Goal: Transaction & Acquisition: Purchase product/service

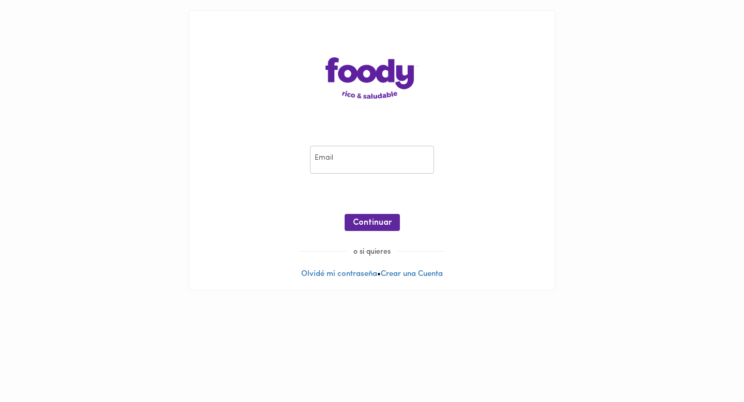
click at [347, 157] on input "email" at bounding box center [372, 160] width 124 height 28
type input "[EMAIL_ADDRESS][DOMAIN_NAME]"
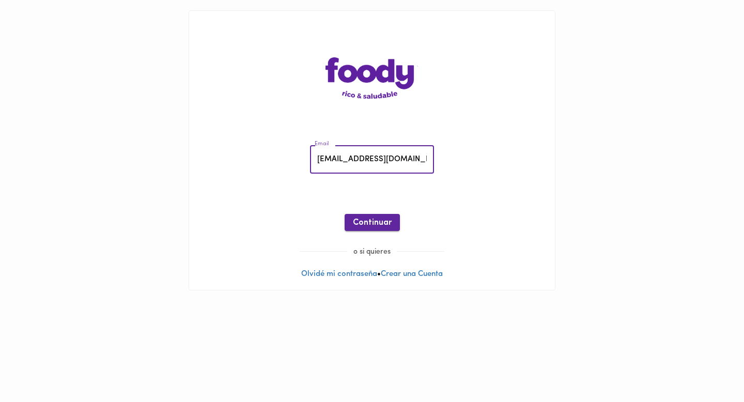
click at [366, 227] on span "Continuar" at bounding box center [372, 223] width 39 height 10
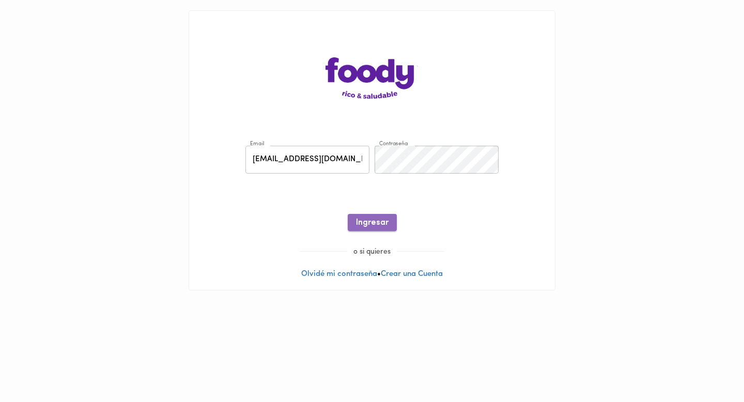
click at [395, 219] on button "Ingresar" at bounding box center [372, 222] width 49 height 17
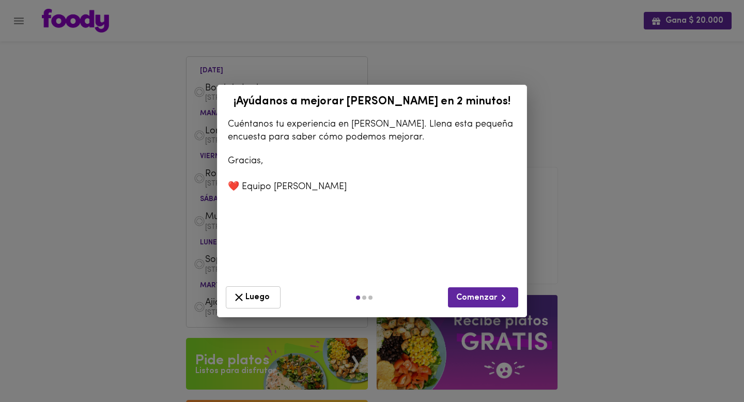
click at [249, 291] on span "Luego" at bounding box center [252, 297] width 41 height 13
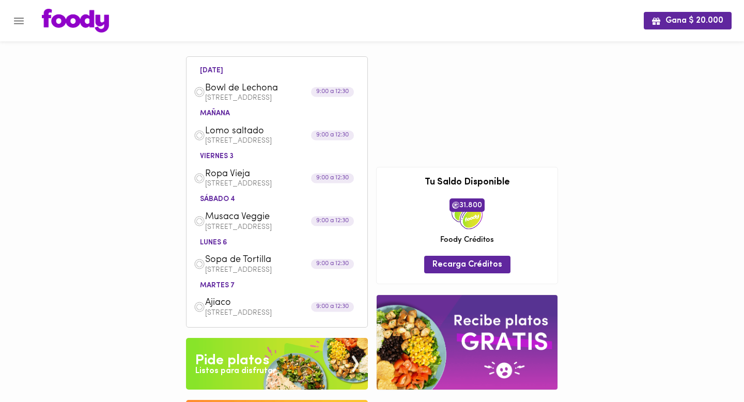
click at [231, 96] on p "[STREET_ADDRESS]" at bounding box center [282, 98] width 155 height 7
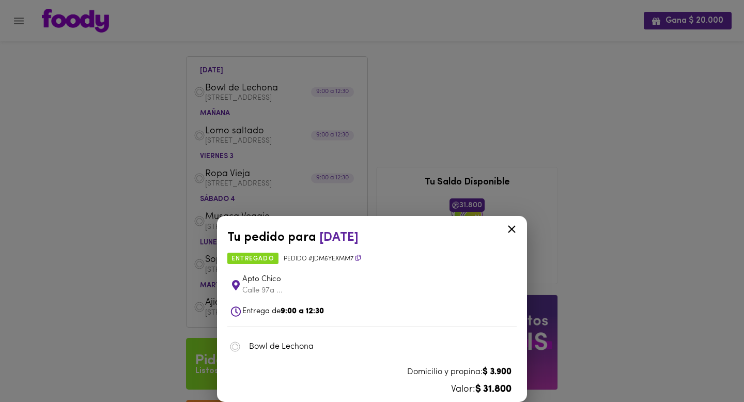
click at [510, 232] on icon at bounding box center [511, 229] width 13 height 13
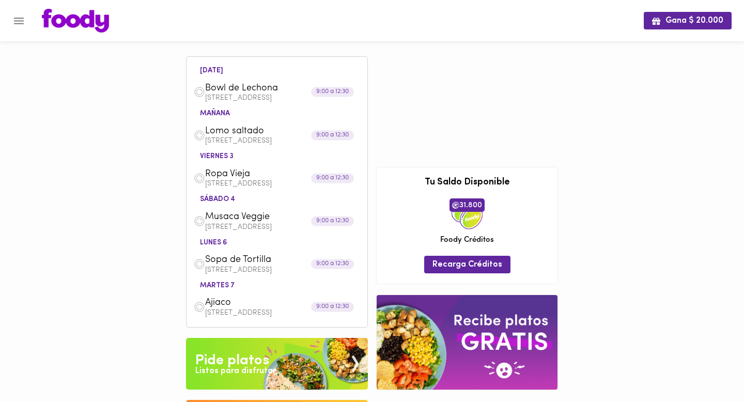
click at [248, 97] on p "[STREET_ADDRESS]" at bounding box center [282, 98] width 155 height 7
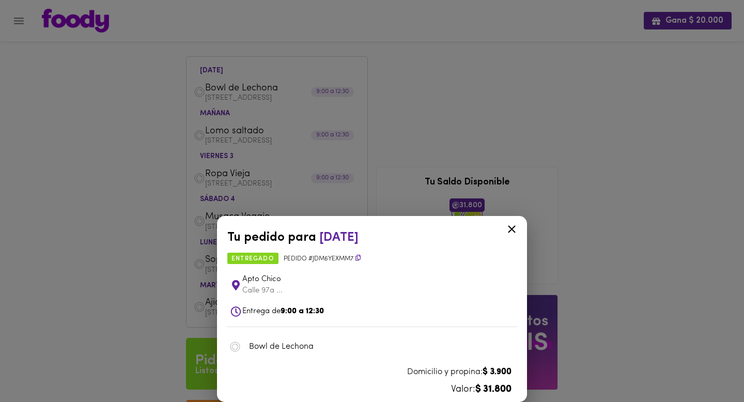
click at [170, 257] on div "Tu pedido para [DATE] entregado Pedido # Jdm6yexmM7 Apto Chico Calle 97a ... En…" at bounding box center [372, 201] width 744 height 402
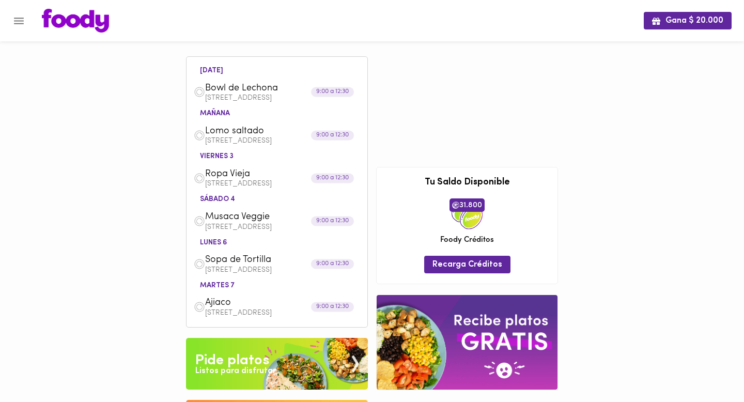
click at [96, 12] on img at bounding box center [75, 21] width 67 height 24
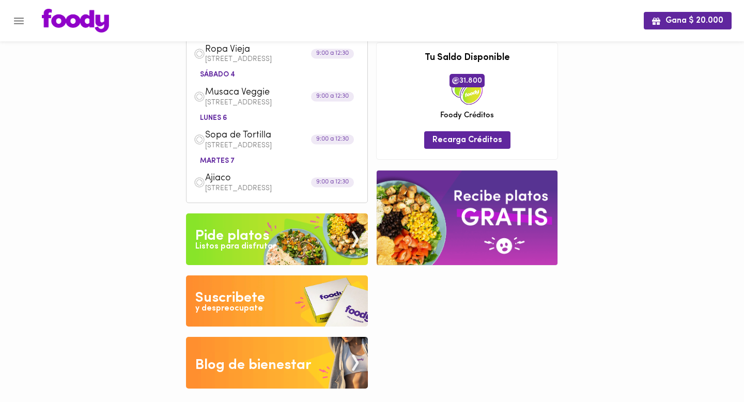
scroll to position [127, 0]
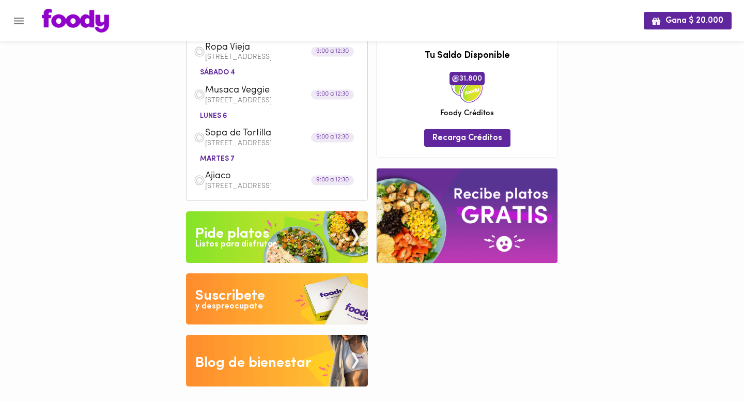
click at [249, 244] on div "Listos para disfrutar" at bounding box center [235, 245] width 81 height 12
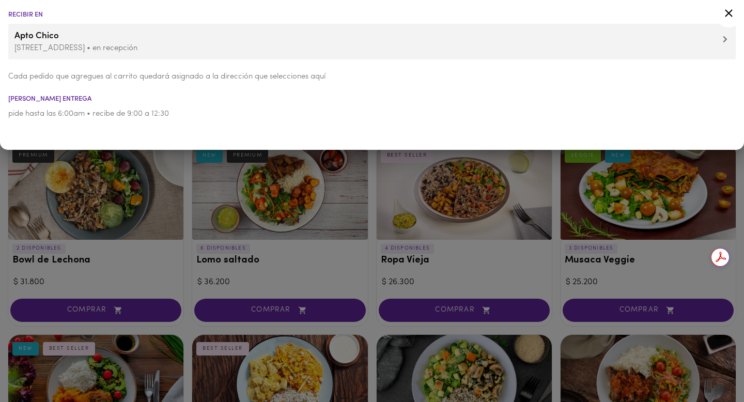
click at [725, 39] on icon at bounding box center [725, 39] width 5 height 7
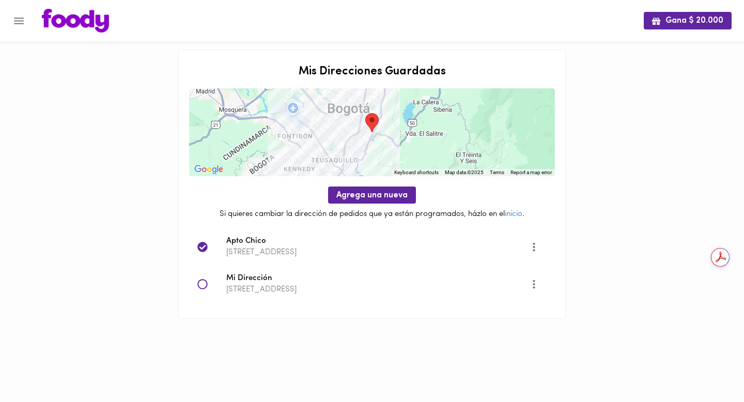
click at [88, 19] on img at bounding box center [75, 21] width 67 height 24
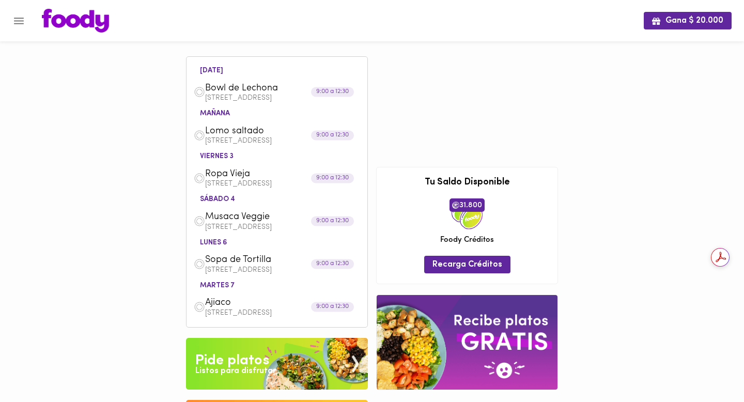
click at [283, 367] on img at bounding box center [277, 364] width 182 height 52
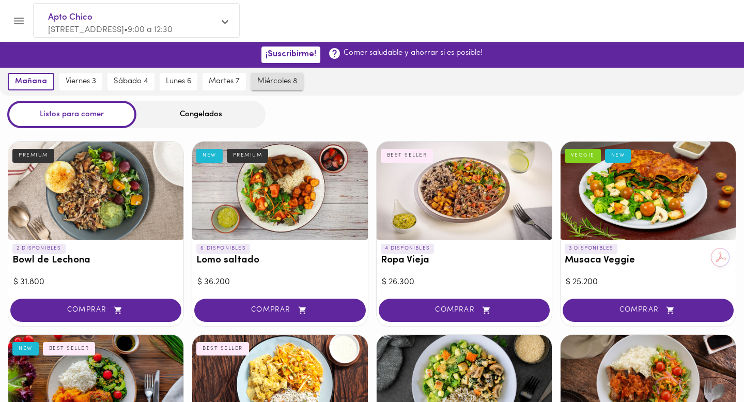
click at [267, 78] on span "miércoles 8" at bounding box center [277, 81] width 40 height 9
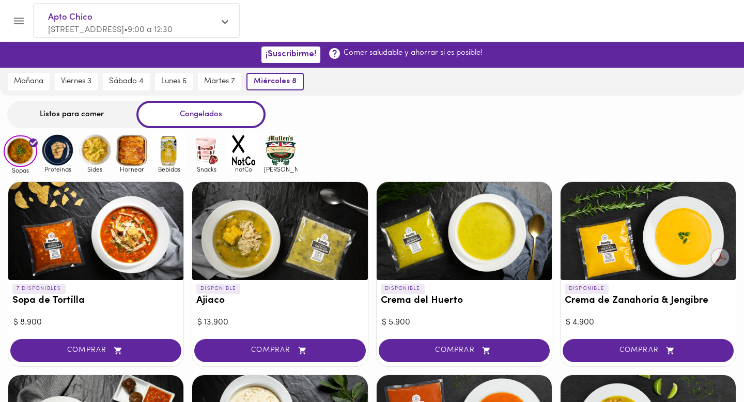
scroll to position [15, 0]
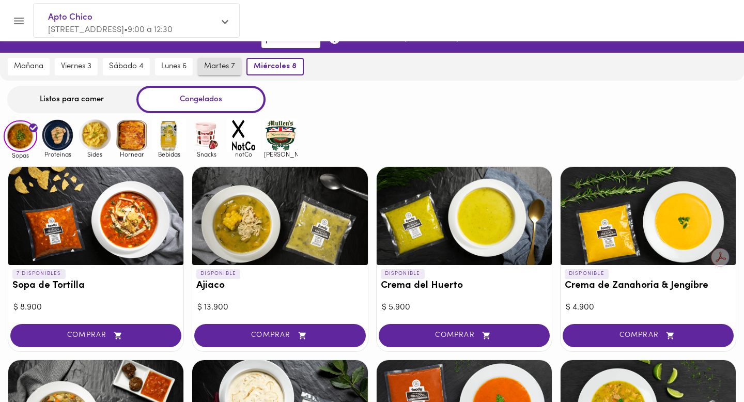
click at [227, 62] on span "martes 7" at bounding box center [219, 66] width 31 height 9
click at [177, 60] on button "lunes 6" at bounding box center [174, 67] width 38 height 18
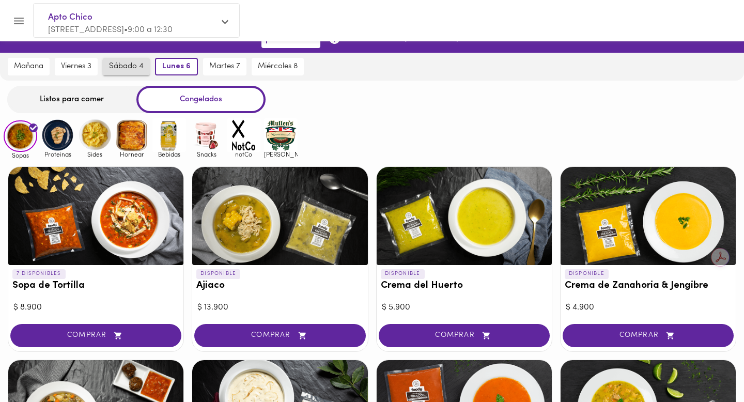
click at [134, 66] on span "sábado 4" at bounding box center [126, 66] width 35 height 9
click at [78, 66] on span "viernes 3" at bounding box center [76, 66] width 30 height 9
click at [21, 62] on span "mañana" at bounding box center [28, 66] width 29 height 9
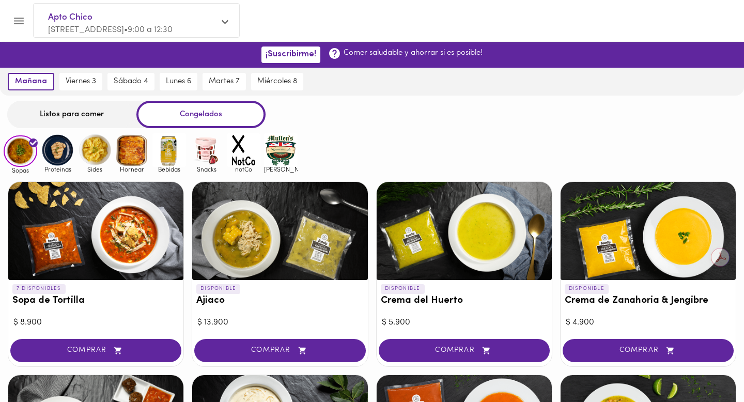
click at [74, 113] on div "Listos para comer" at bounding box center [71, 114] width 129 height 27
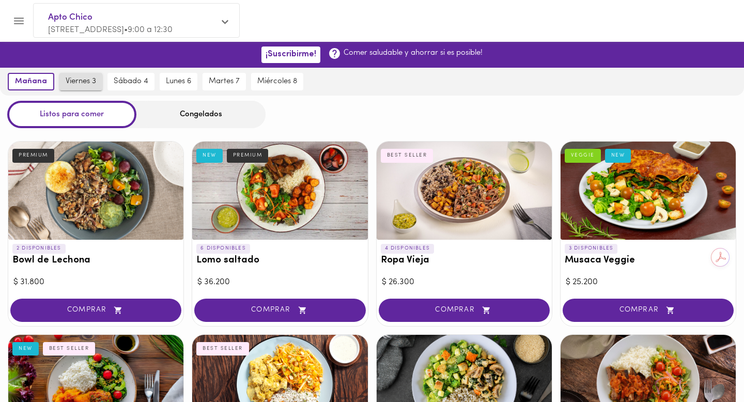
click at [86, 85] on span "viernes 3" at bounding box center [81, 81] width 30 height 9
click at [133, 85] on span "sábado 4" at bounding box center [131, 81] width 35 height 9
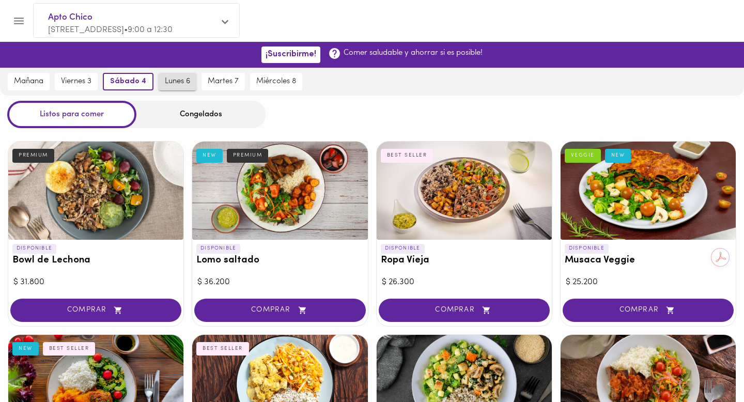
click at [171, 84] on span "lunes 6" at bounding box center [177, 81] width 25 height 9
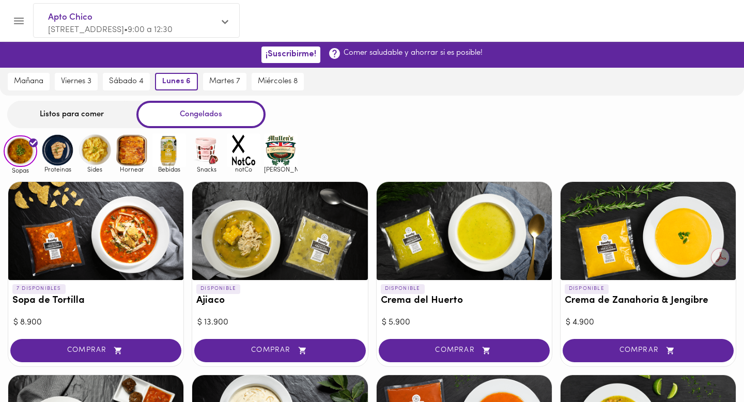
click at [115, 105] on div "Listos para comer" at bounding box center [71, 114] width 129 height 27
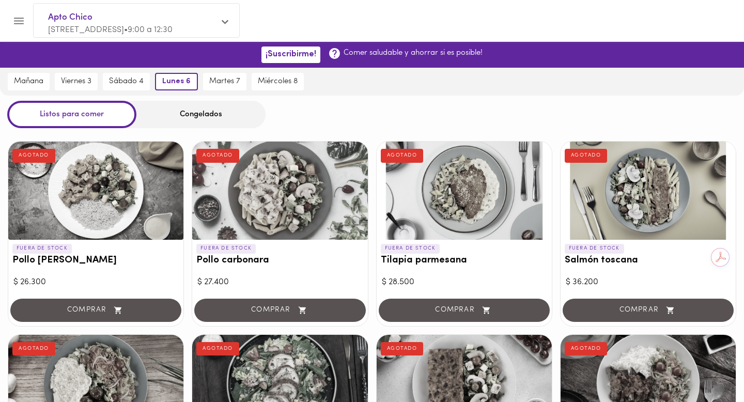
click at [86, 115] on div "Listos para comer" at bounding box center [71, 114] width 129 height 27
click at [230, 77] on span "martes 7" at bounding box center [224, 81] width 31 height 9
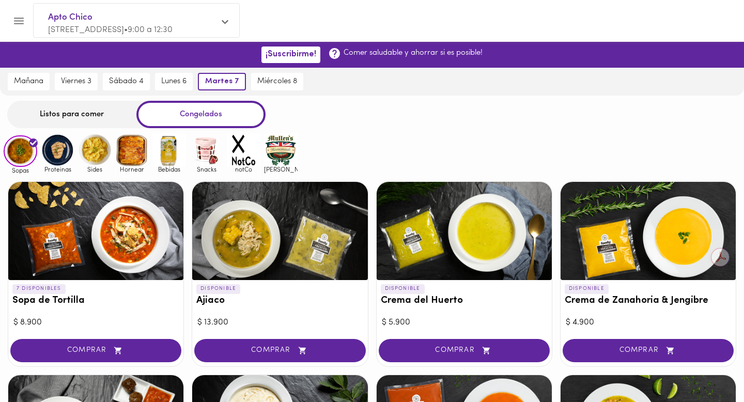
click at [77, 121] on div "Listos para comer" at bounding box center [71, 114] width 129 height 27
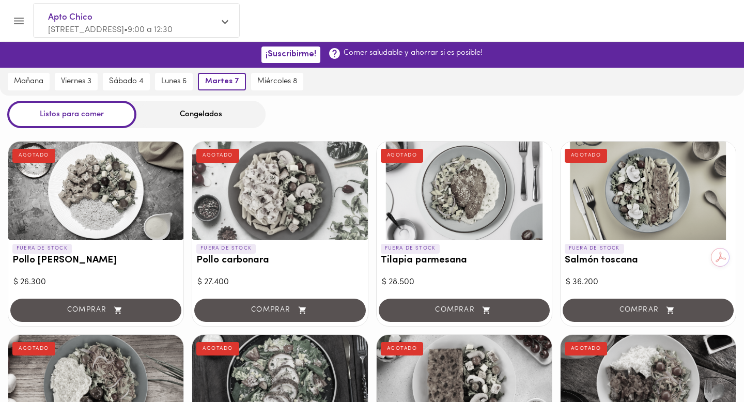
click at [248, 91] on div "martes 7" at bounding box center [221, 82] width 53 height 28
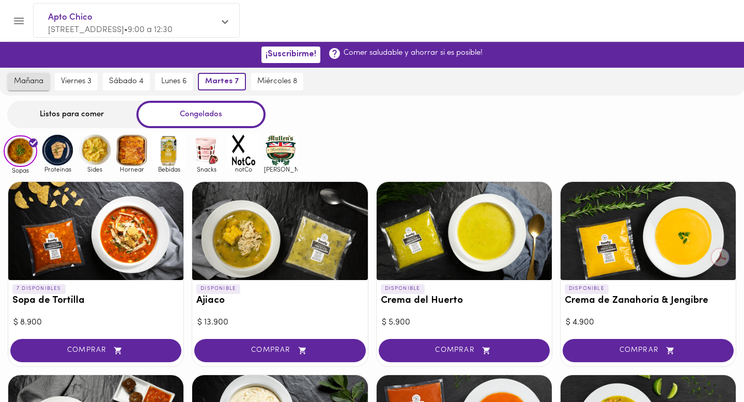
click at [35, 76] on button "mañana" at bounding box center [29, 82] width 42 height 18
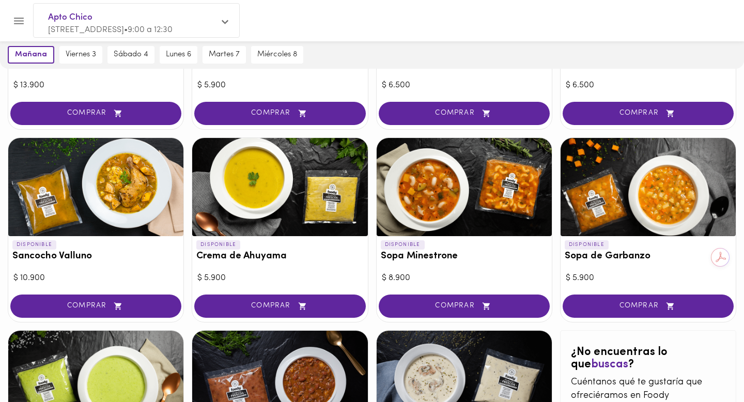
scroll to position [602, 0]
